Goal: Obtain resource: Download file/media

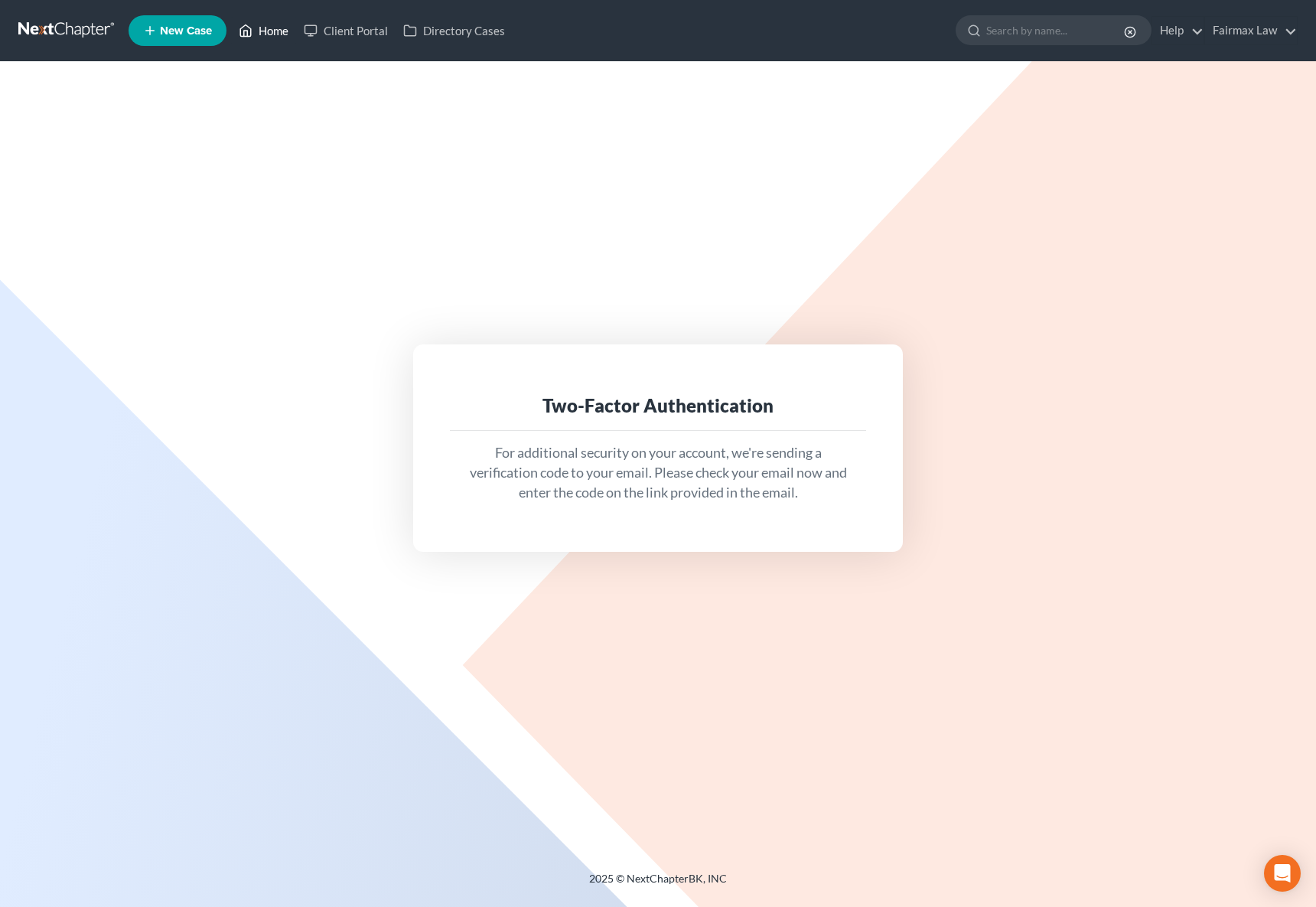
click at [266, 30] on link "Home" at bounding box center [263, 30] width 65 height 28
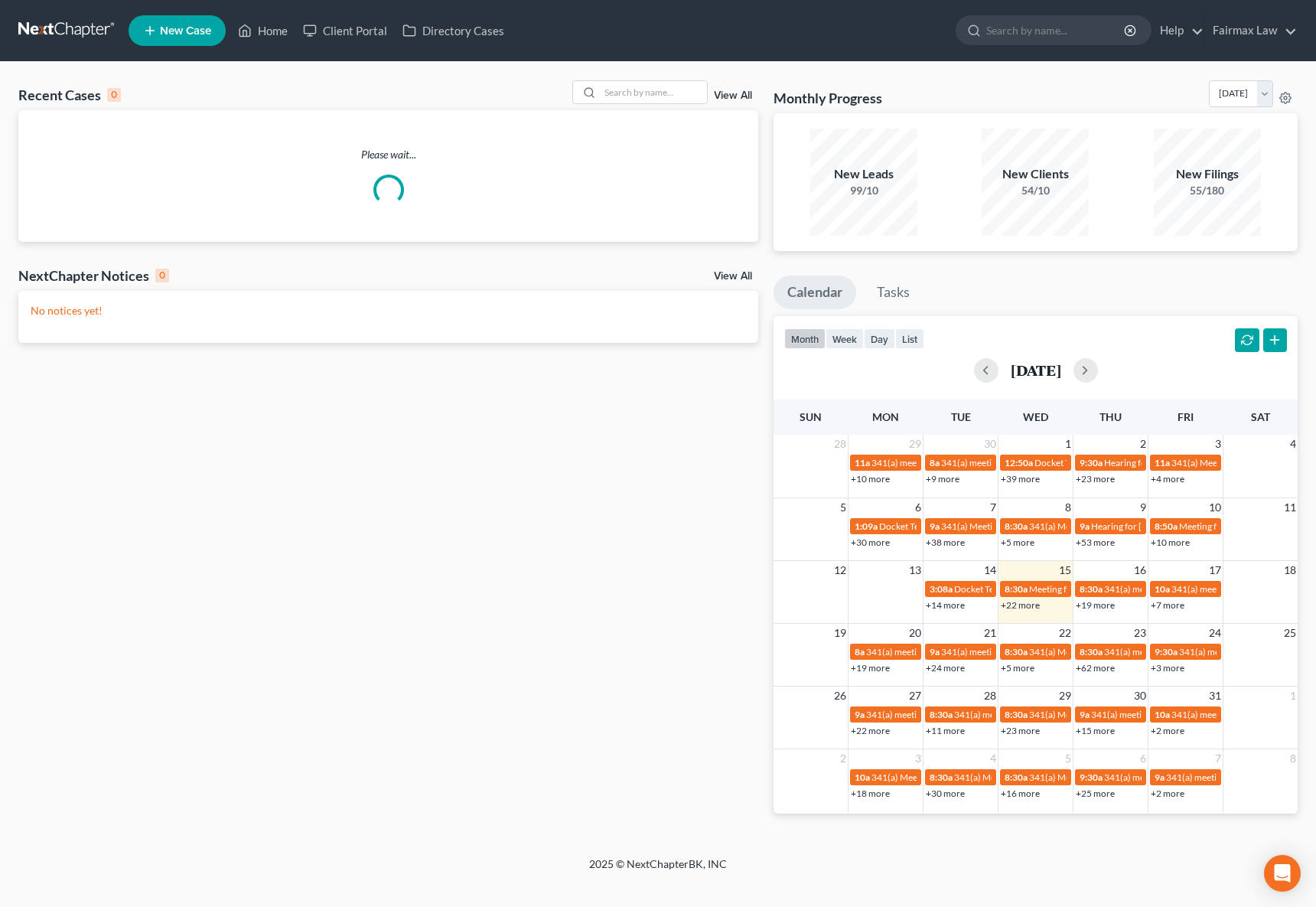
click at [631, 110] on div "Please wait..." at bounding box center [389, 176] width 740 height 132
click at [634, 93] on input "search" at bounding box center [653, 92] width 107 height 22
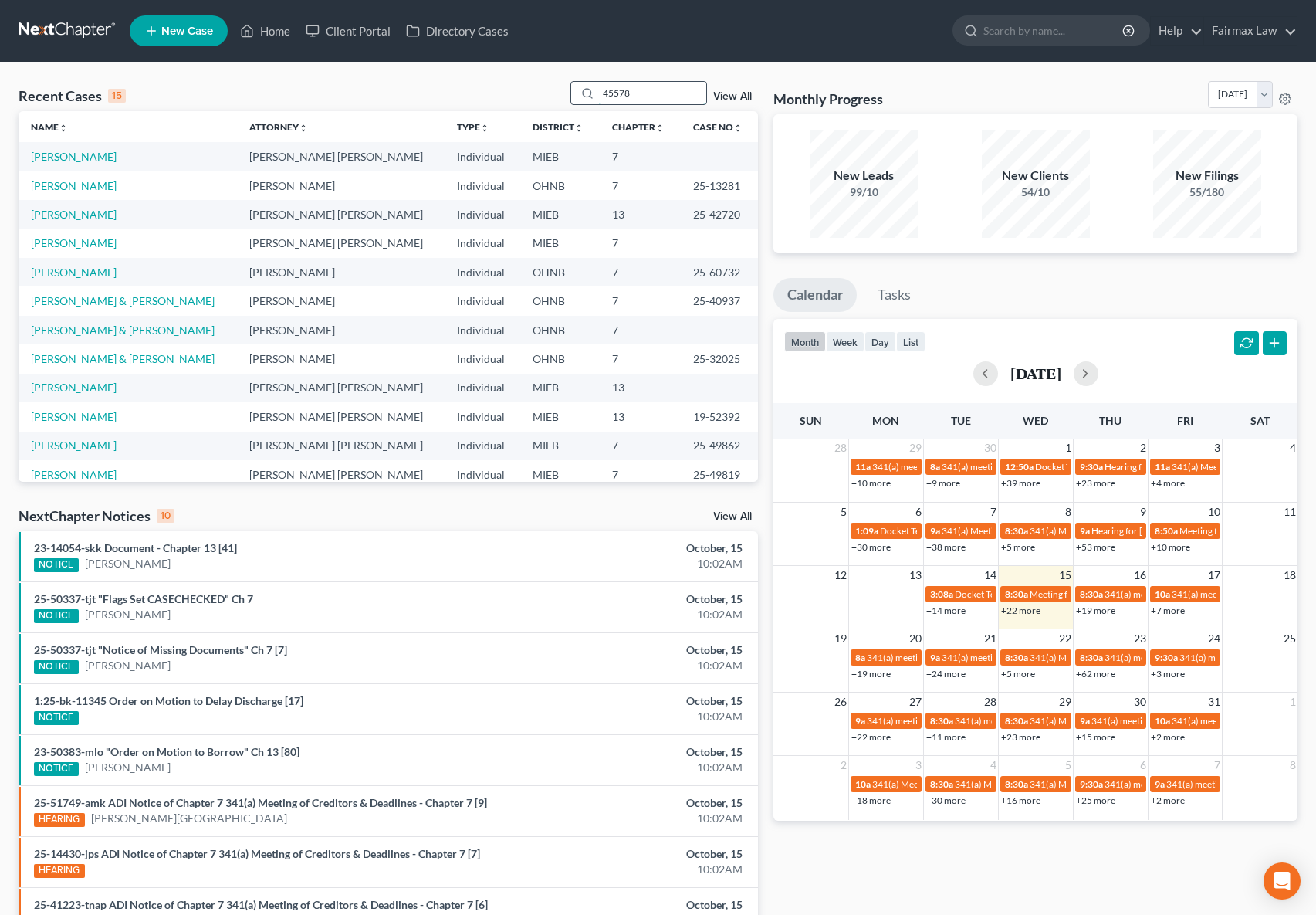
click at [692, 91] on input "45578" at bounding box center [652, 92] width 108 height 22
drag, startPoint x: 664, startPoint y: 92, endPoint x: 534, endPoint y: 92, distance: 130.0
click at [548, 92] on div "Recent Cases 15 45578 View All" at bounding box center [389, 96] width 740 height 31
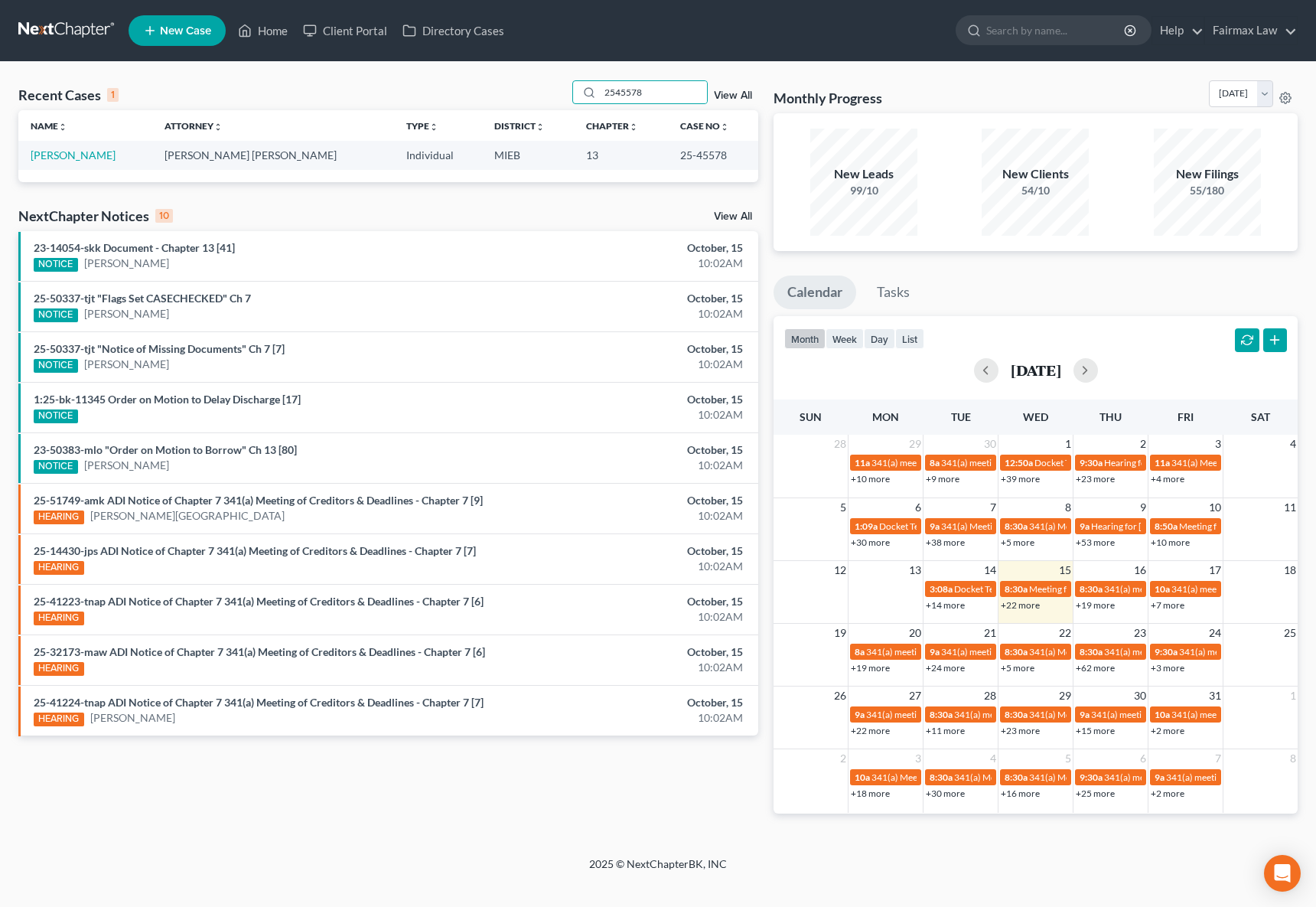
click at [106, 150] on div "Name unfold_more expand_more expand_less Attorney unfold_more expand_more expan…" at bounding box center [389, 140] width 740 height 59
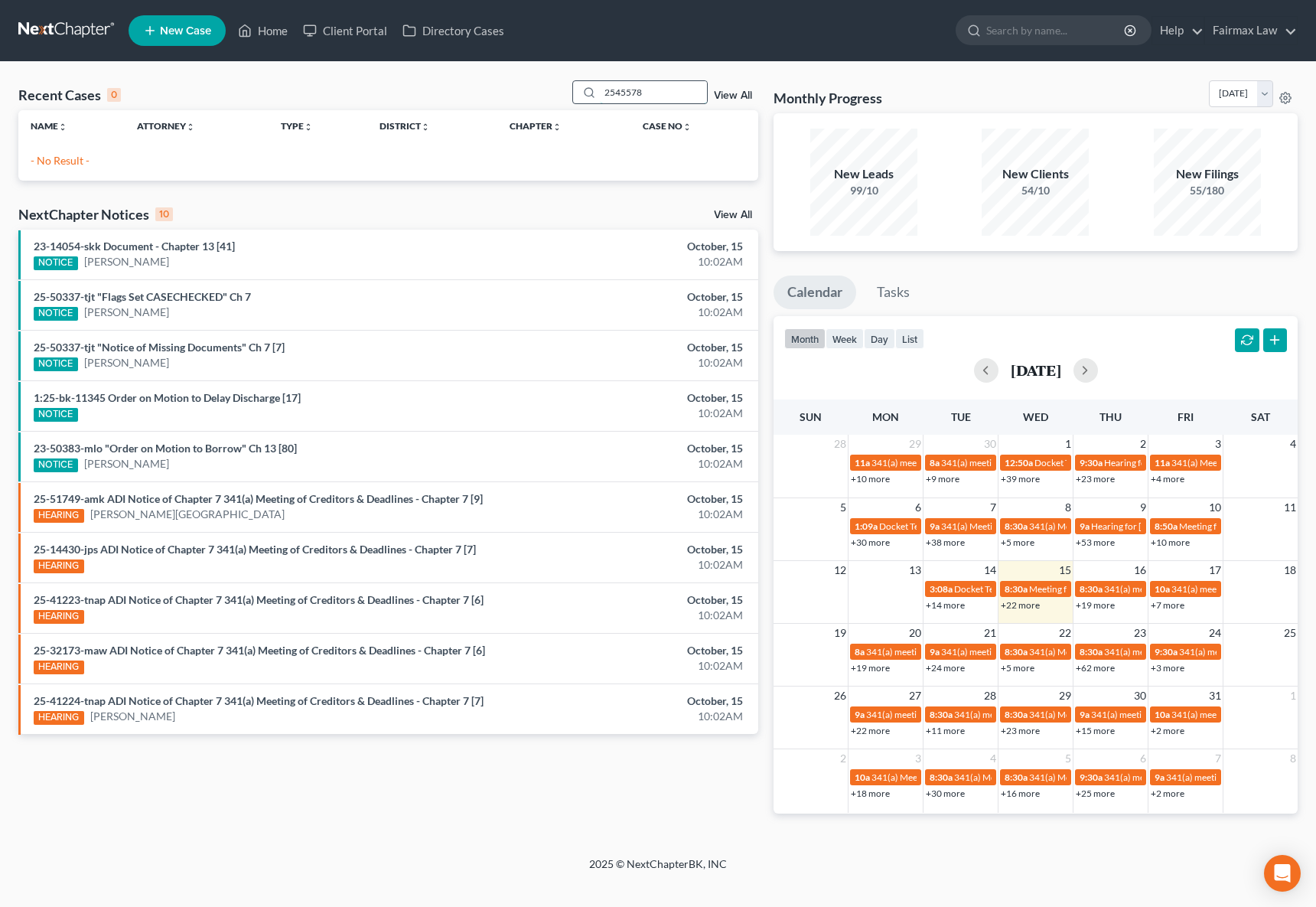
click at [648, 91] on input "2545578" at bounding box center [653, 92] width 107 height 22
click at [621, 91] on input "2545578" at bounding box center [653, 92] width 107 height 22
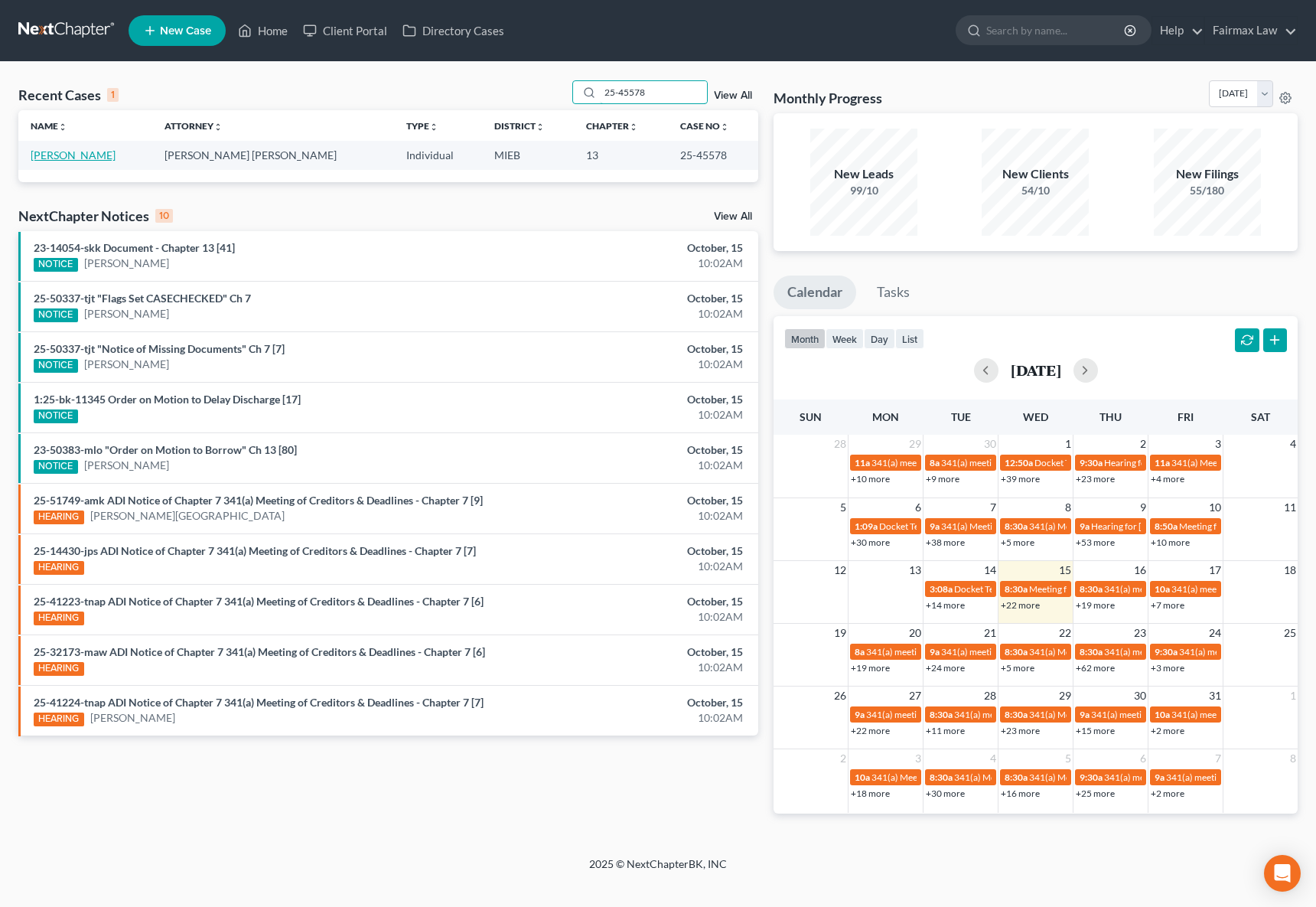
type input "25-45578"
click at [104, 155] on link "[PERSON_NAME]" at bounding box center [72, 155] width 85 height 13
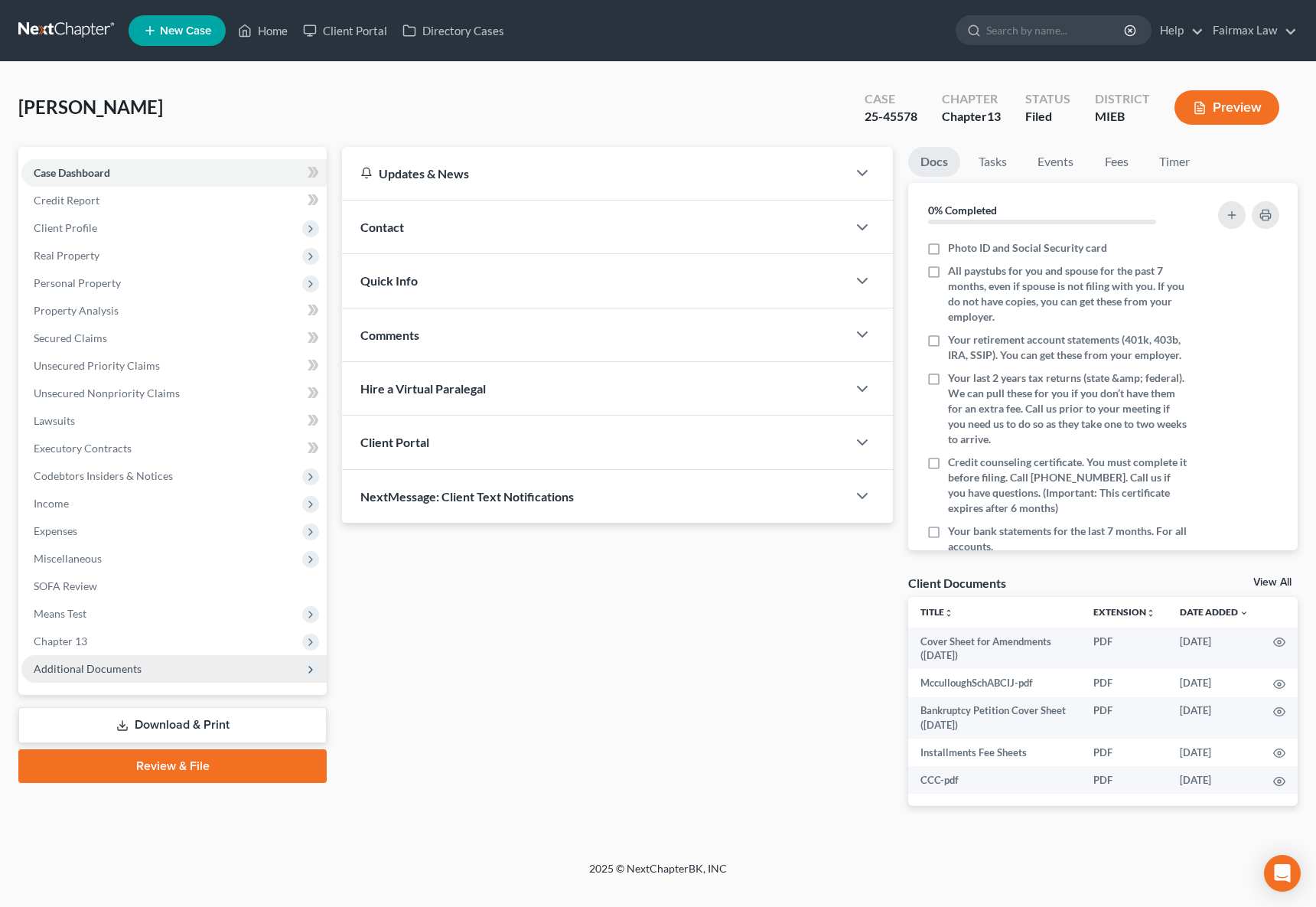
click at [77, 671] on span "Additional Documents" at bounding box center [87, 668] width 108 height 13
click at [87, 662] on span "Additional Documents" at bounding box center [87, 668] width 108 height 13
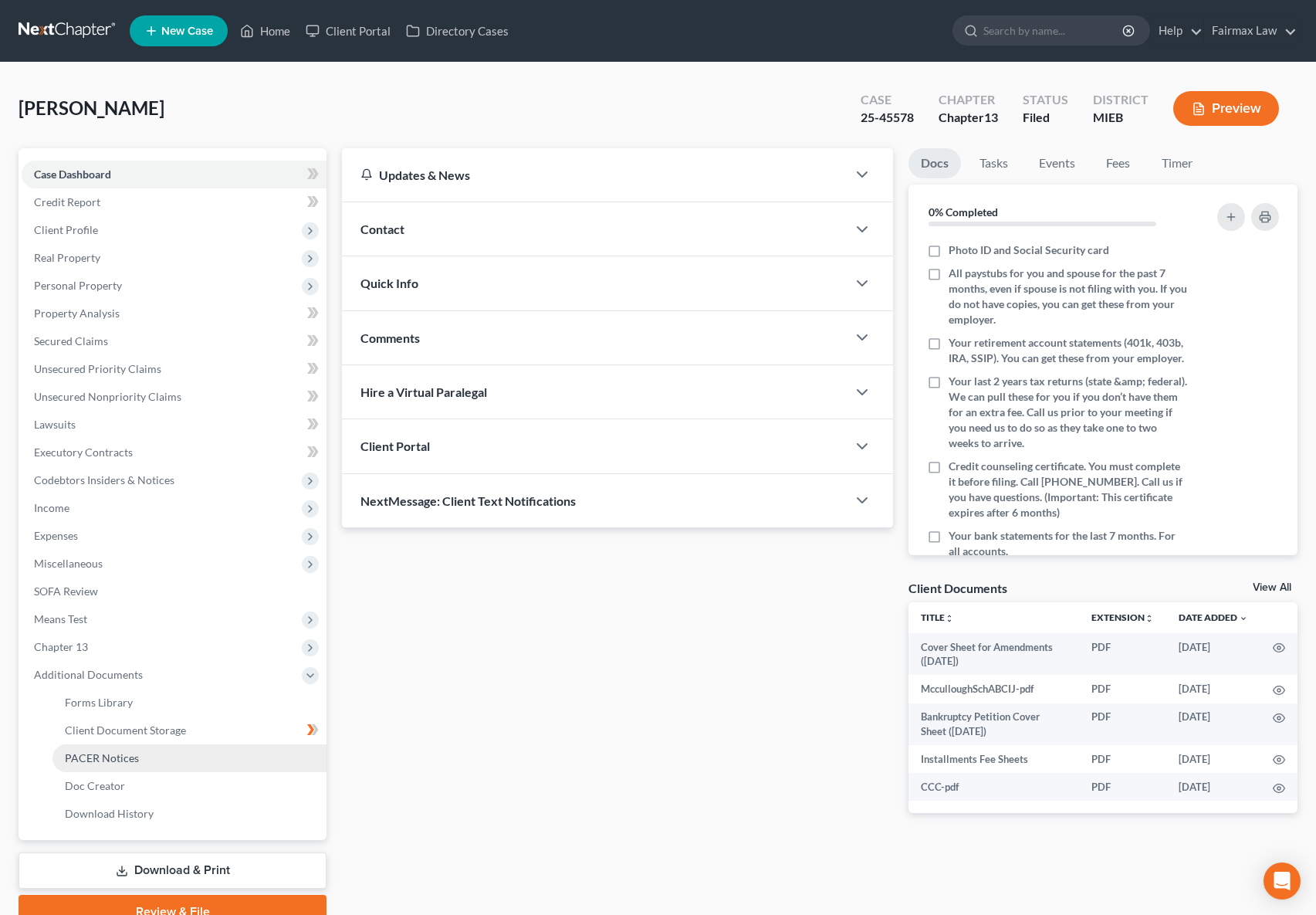
click at [138, 756] on link "PACER Notices" at bounding box center [189, 758] width 274 height 28
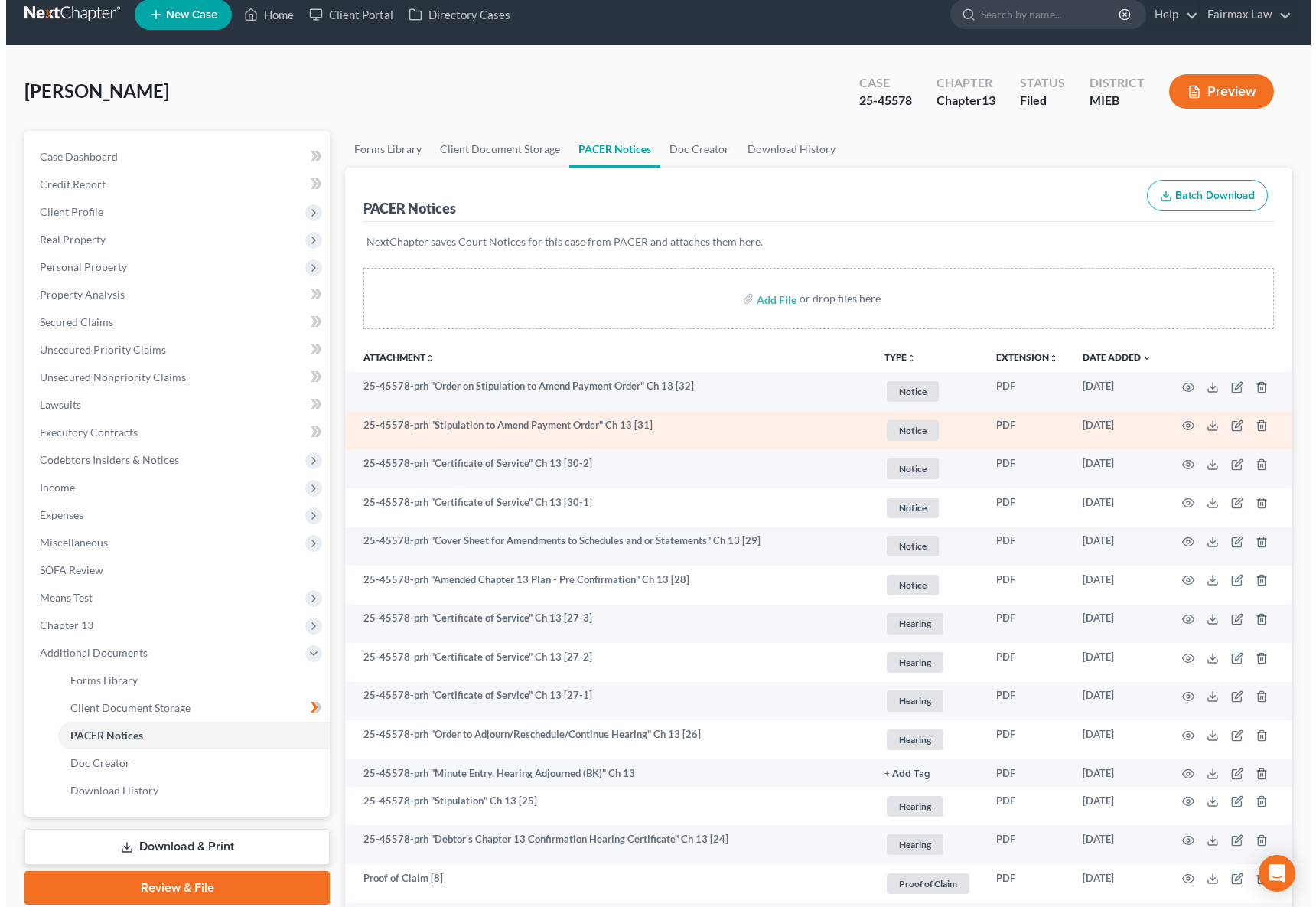
scroll to position [29, 0]
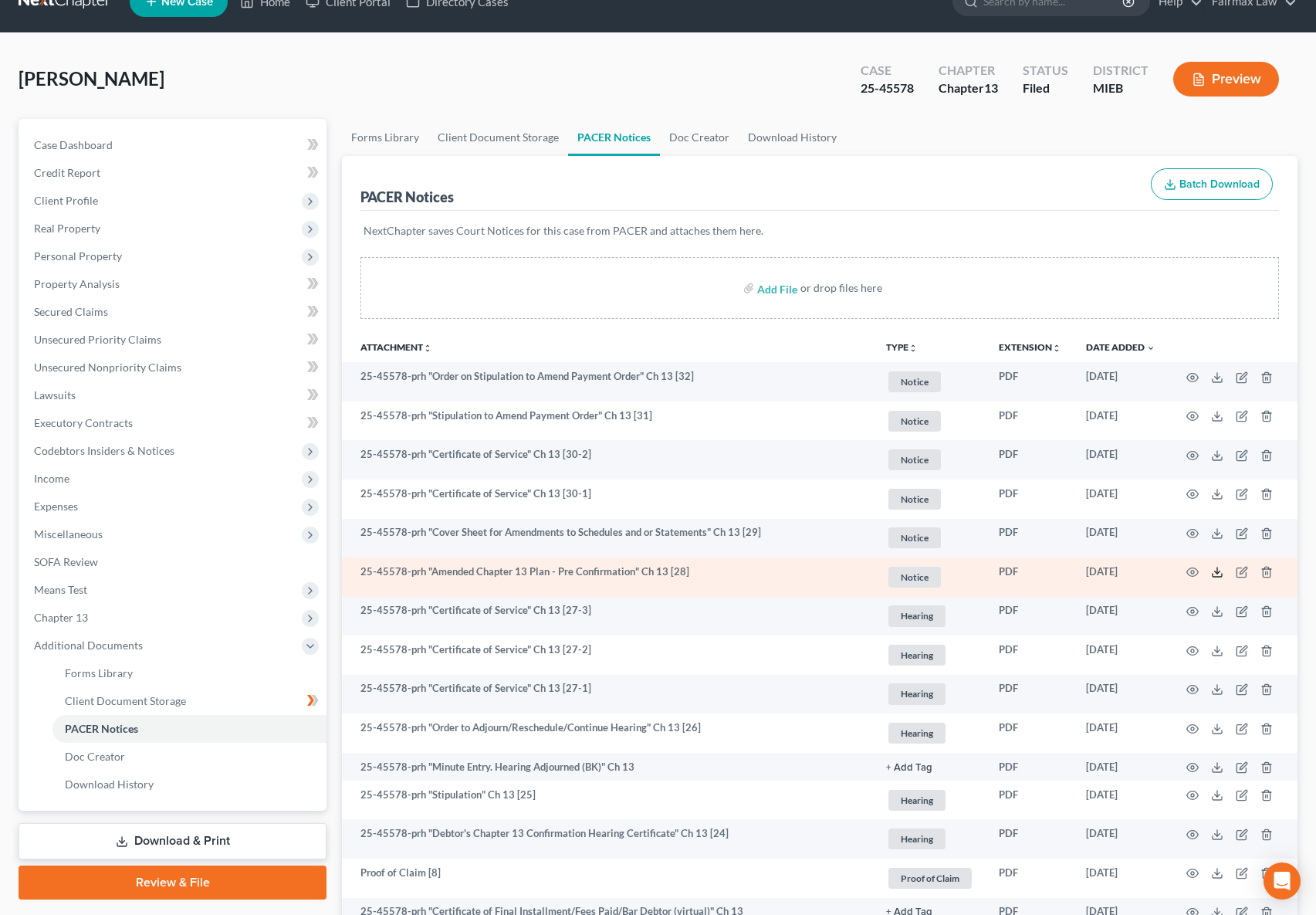
click at [1213, 570] on icon at bounding box center [1217, 572] width 13 height 13
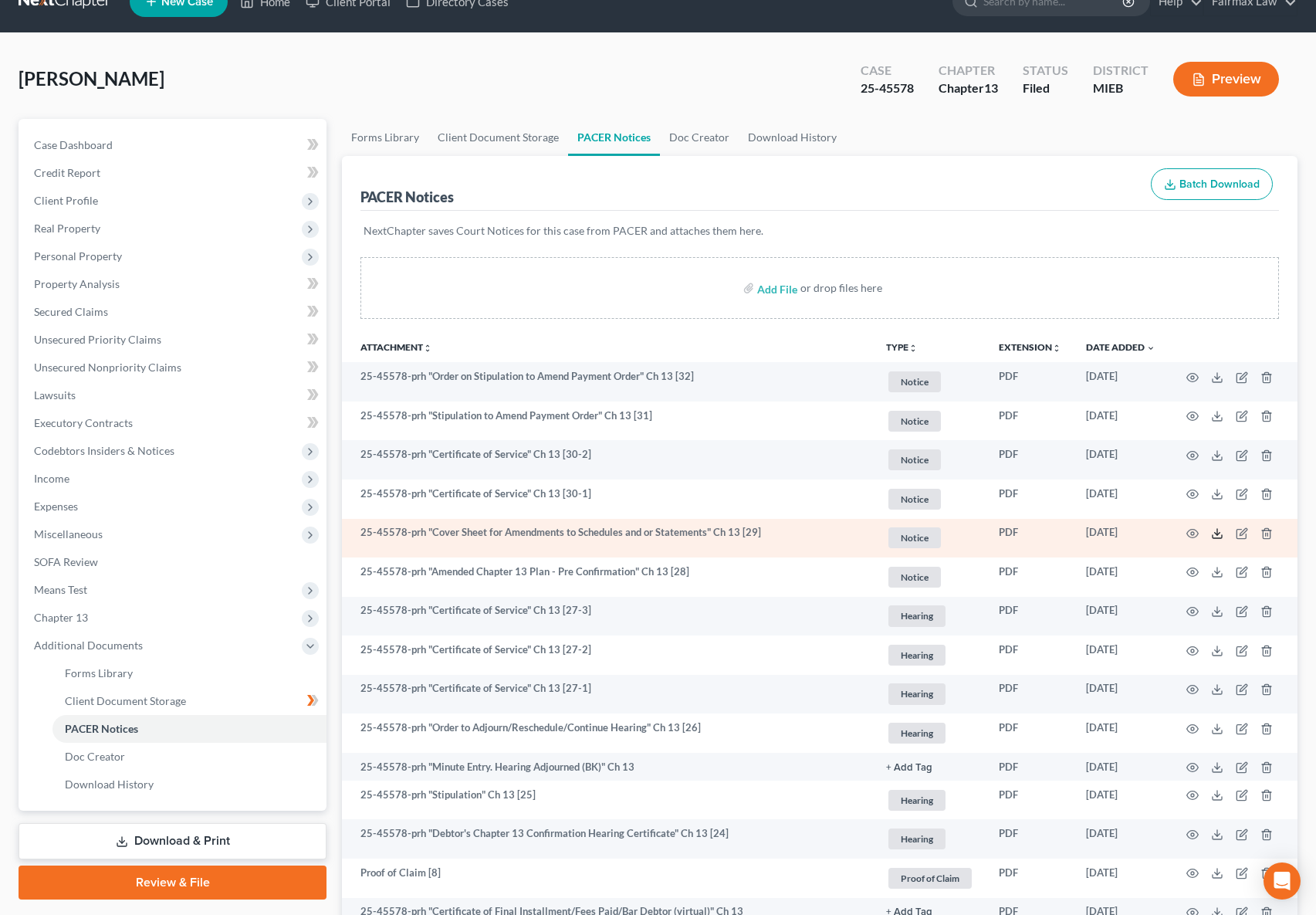
click at [1221, 533] on icon at bounding box center [1217, 533] width 13 height 13
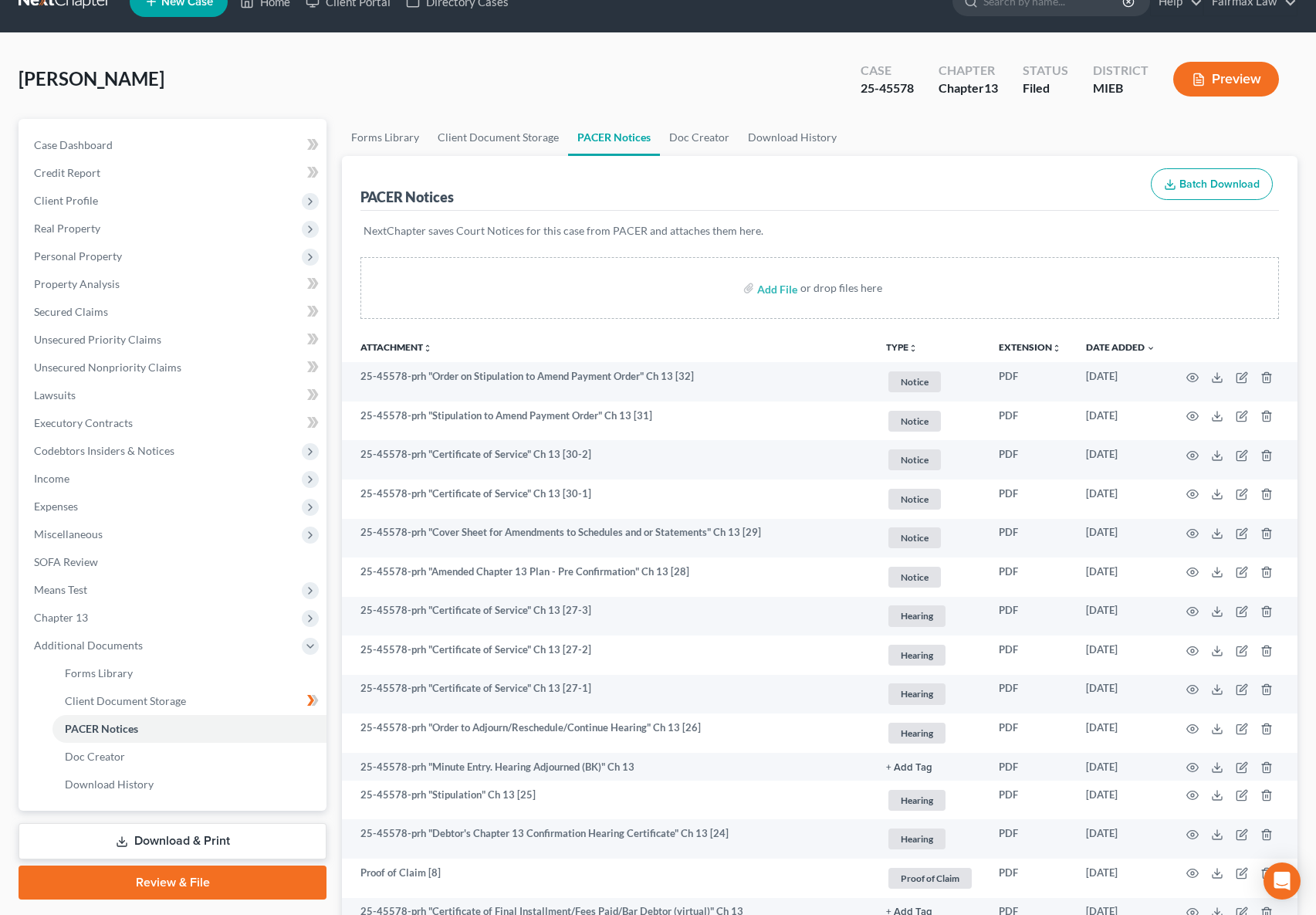
click at [1180, 81] on button "Preview" at bounding box center [1226, 79] width 106 height 35
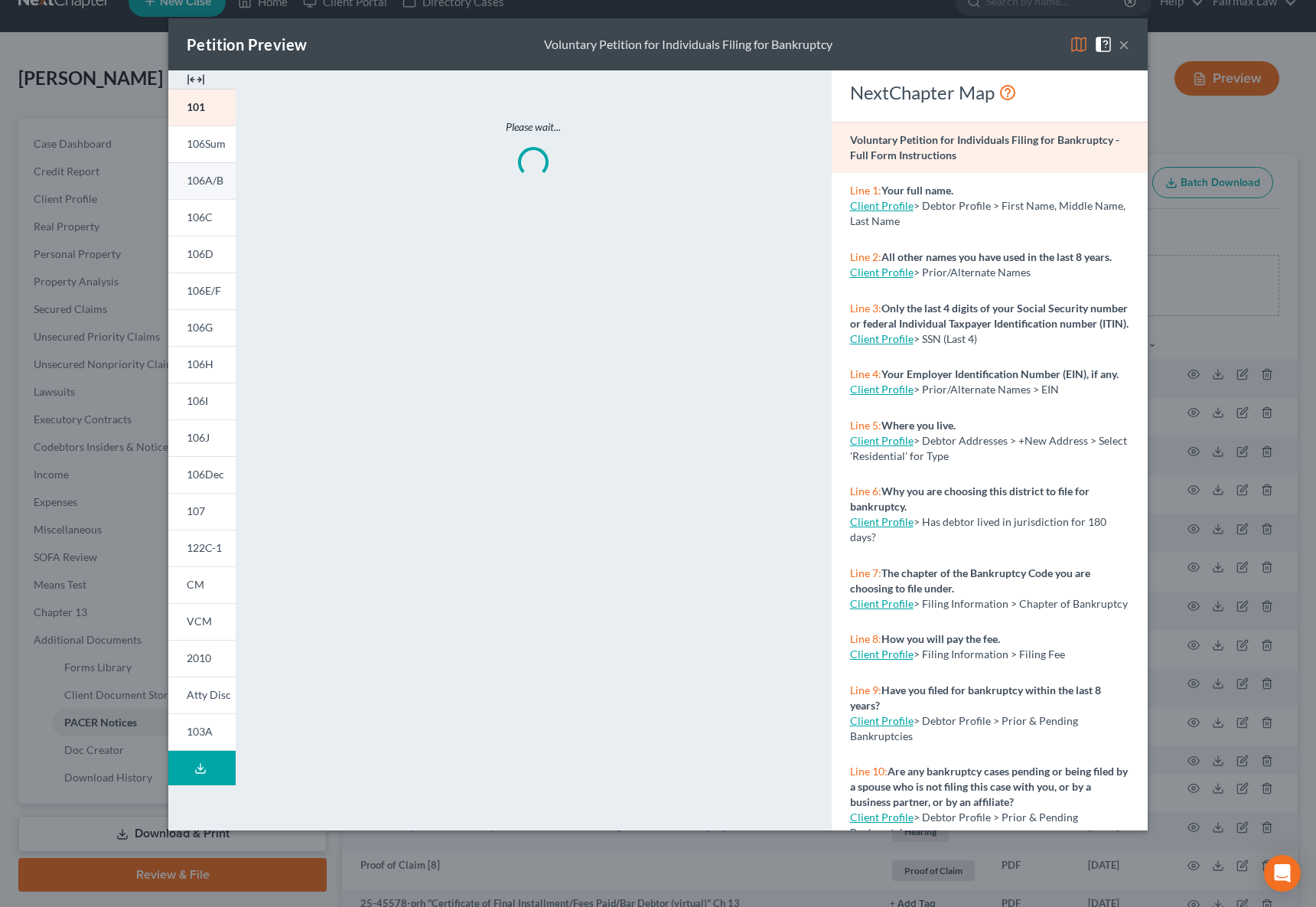
click at [202, 170] on link "106A/B" at bounding box center [202, 180] width 68 height 36
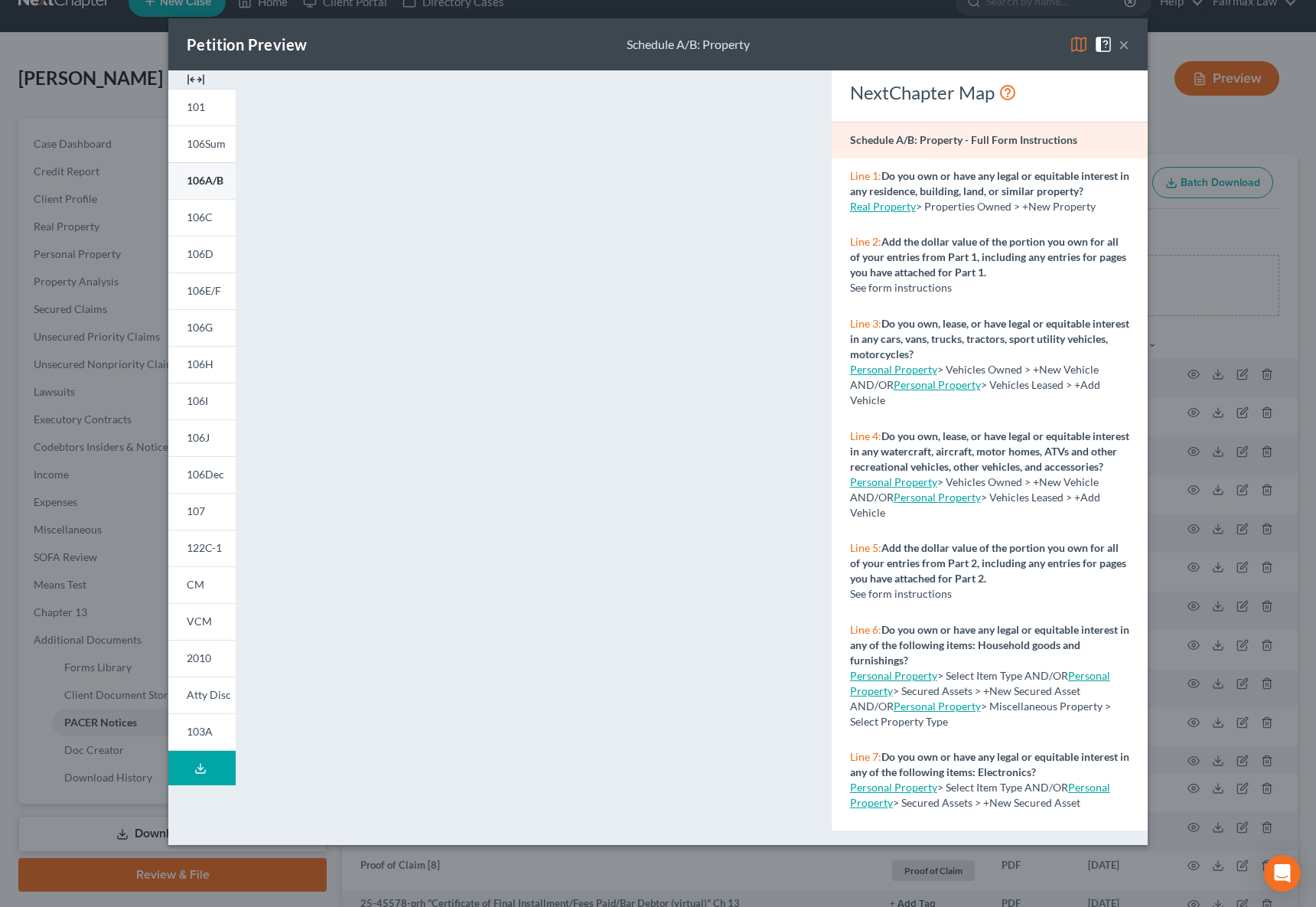
click at [205, 189] on link "106A/B" at bounding box center [202, 180] width 68 height 36
click at [193, 404] on span "106I" at bounding box center [198, 401] width 21 height 13
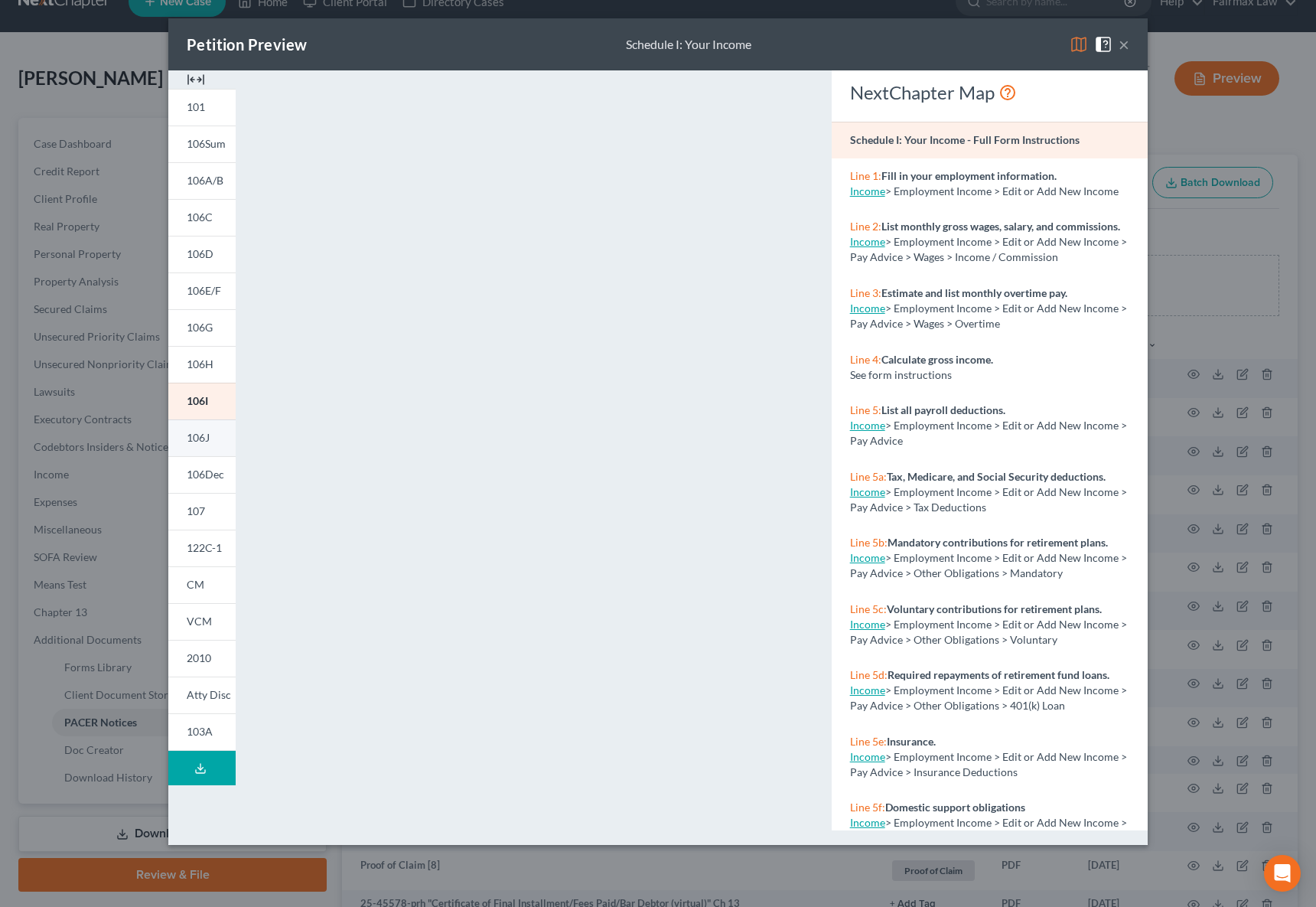
click at [196, 443] on span "106J" at bounding box center [198, 437] width 23 height 13
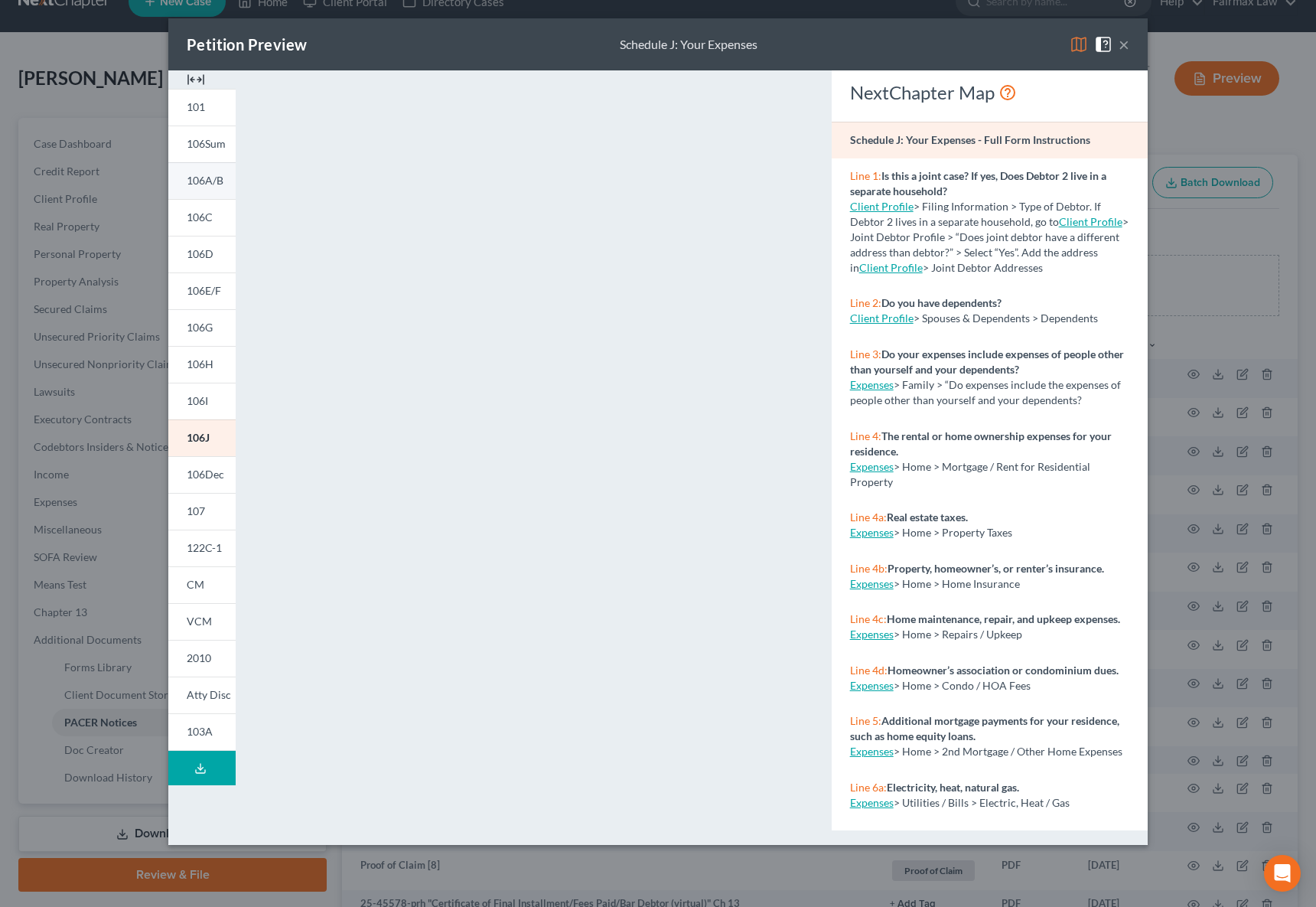
click at [214, 172] on link "106A/B" at bounding box center [202, 180] width 68 height 36
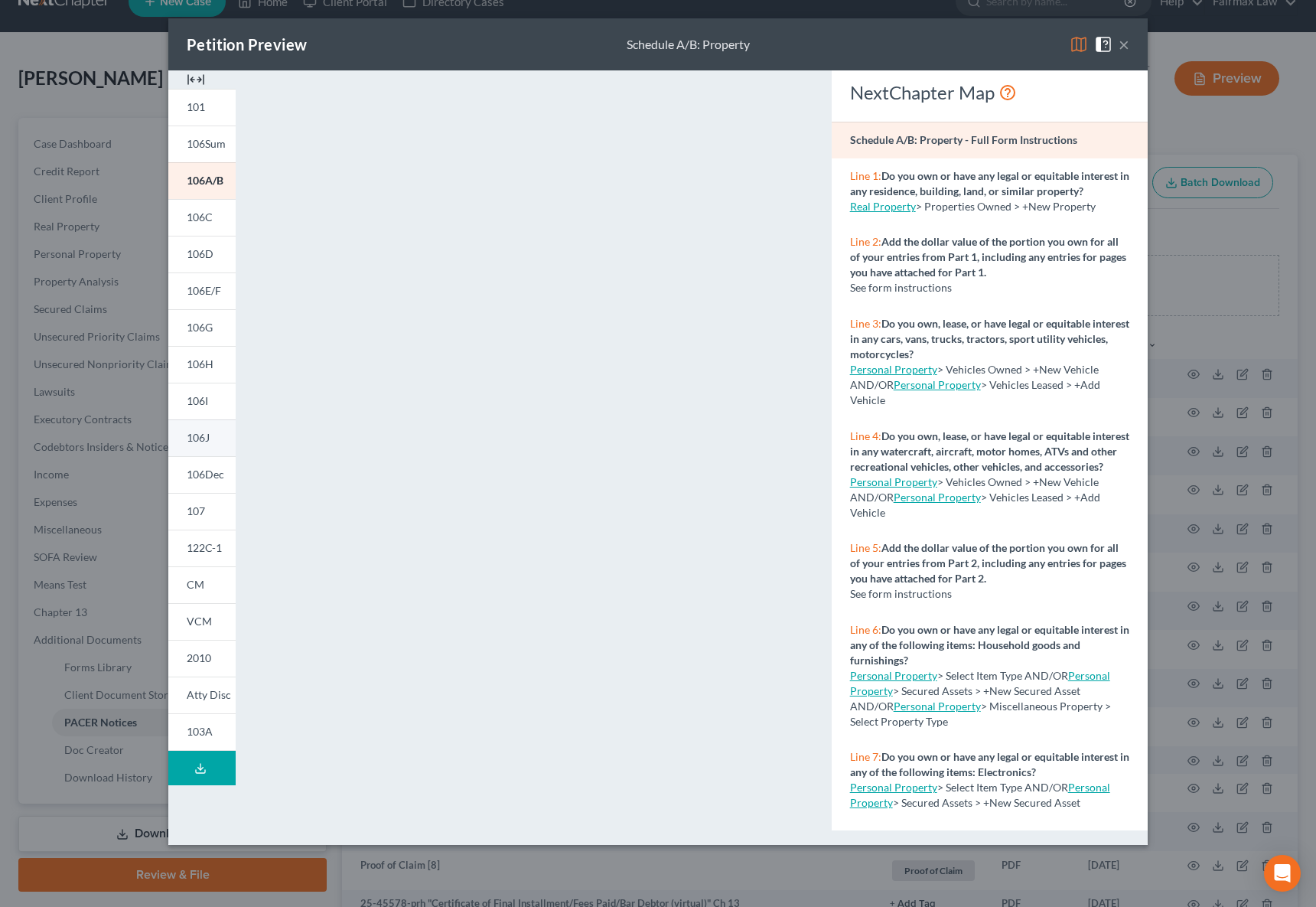
click at [209, 447] on link "106J" at bounding box center [202, 437] width 68 height 36
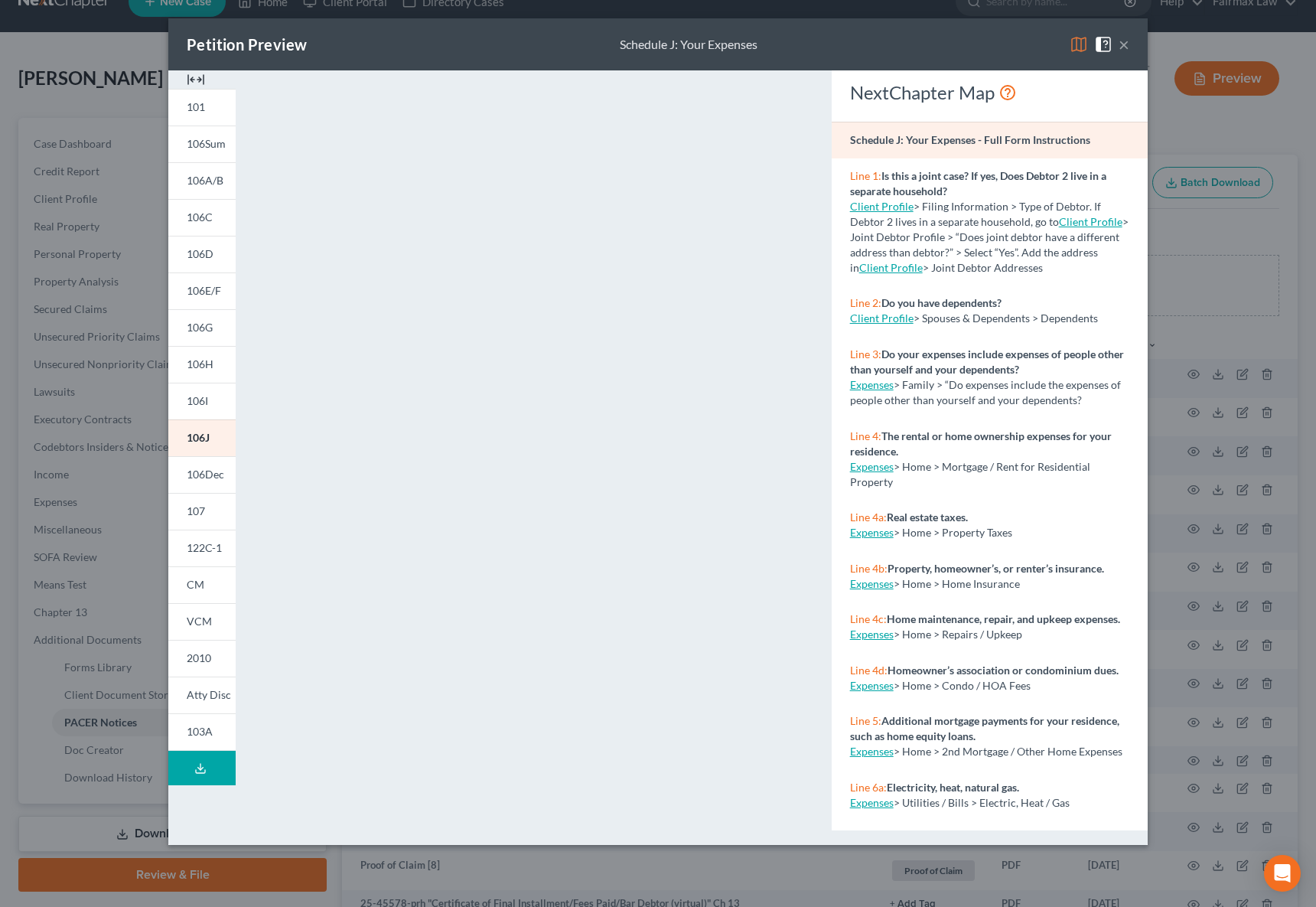
scroll to position [741, 0]
